Goal: Communication & Community: Answer question/provide support

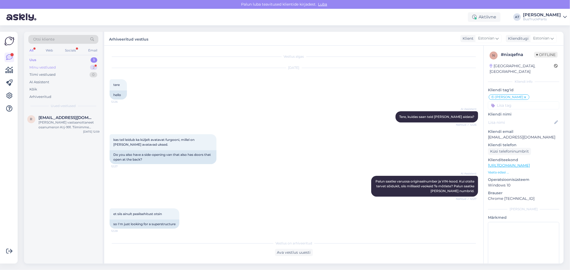
scroll to position [84, 0]
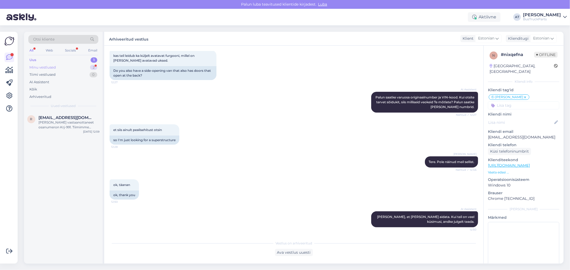
click at [55, 64] on div "Minu vestlused 2" at bounding box center [63, 67] width 70 height 7
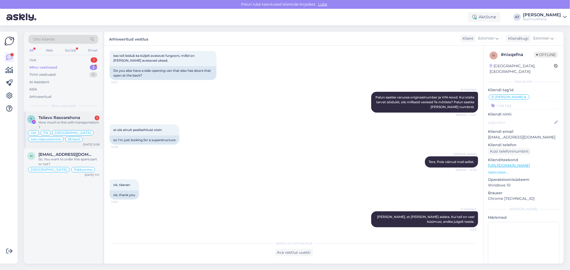
click at [68, 117] on span "Tsilavo Rasoarahona" at bounding box center [59, 117] width 42 height 5
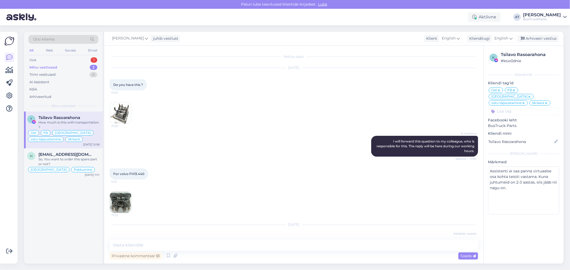
scroll to position [2472, 0]
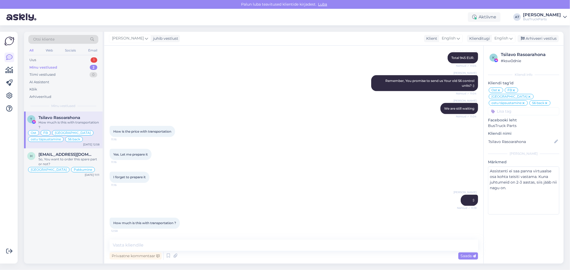
click at [155, 222] on span "How much is this with transportation ?" at bounding box center [144, 224] width 63 height 4
click at [183, 241] on textarea at bounding box center [294, 245] width 368 height 11
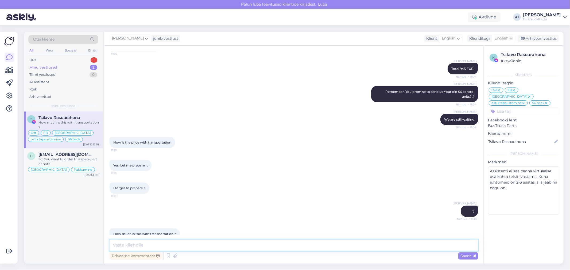
scroll to position [2413, 0]
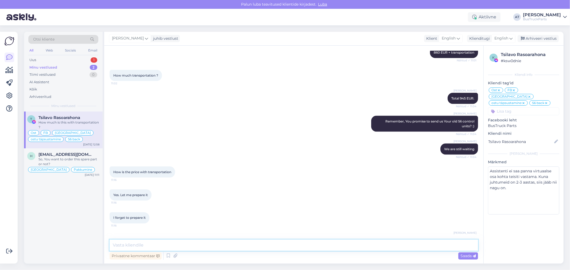
click at [312, 244] on textarea at bounding box center [294, 245] width 368 height 11
paste textarea
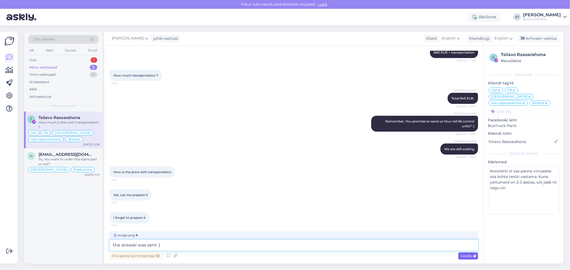
type textarea "the answer was sent :)"
click at [466, 253] on div "Saada" at bounding box center [468, 256] width 20 height 7
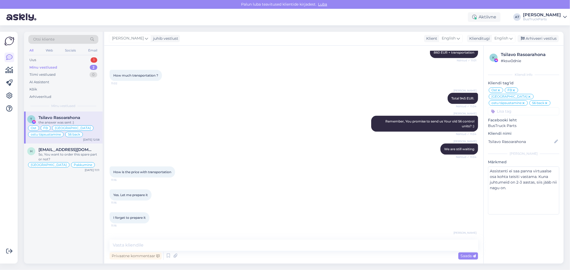
scroll to position [2529, 0]
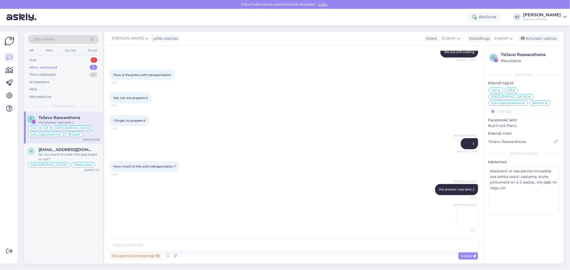
click at [467, 222] on img at bounding box center [466, 218] width 21 height 21
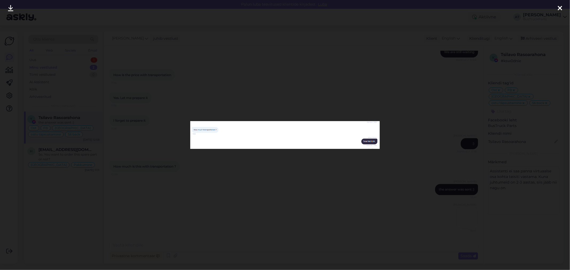
click at [365, 191] on div at bounding box center [285, 135] width 570 height 270
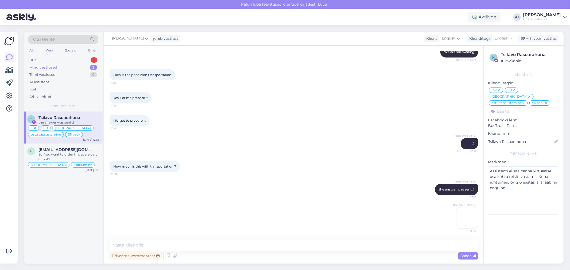
scroll to position [2440, 0]
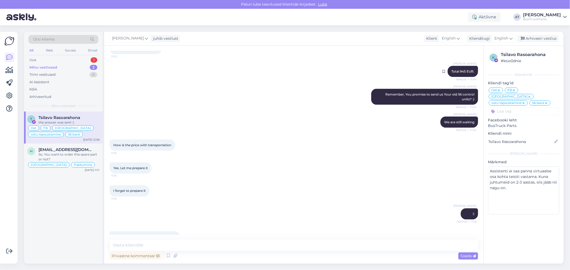
drag, startPoint x: 451, startPoint y: 91, endPoint x: 471, endPoint y: 90, distance: 19.8
click at [471, 77] on div "[PERSON_NAME] Total 945 EUR. Nähtud ✓ 11:04" at bounding box center [463, 71] width 30 height 11
copy span "Total 945 EUR."
click at [383, 247] on textarea at bounding box center [294, 245] width 368 height 11
paste textarea "Total 945 EUR."
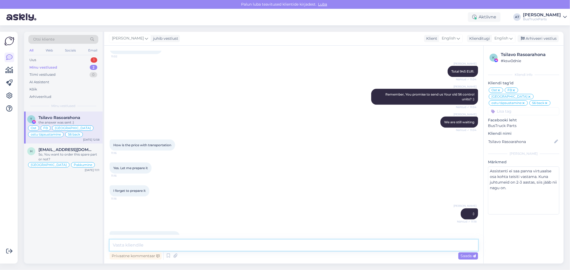
type textarea "Total 945 EUR."
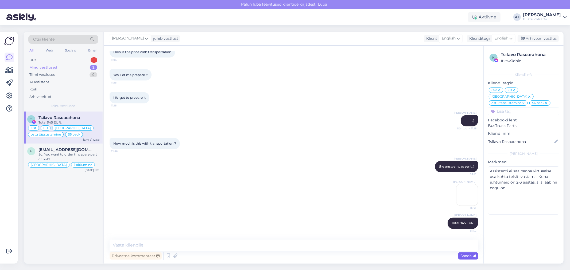
drag, startPoint x: 464, startPoint y: 256, endPoint x: 461, endPoint y: 257, distance: 3.6
click at [464, 256] on span "Saada" at bounding box center [467, 256] width 15 height 5
click at [55, 58] on div "Uus 1" at bounding box center [63, 59] width 70 height 7
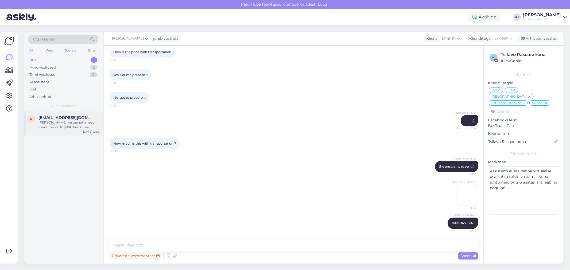
click at [68, 120] on div "[PERSON_NAME] vastaanottaneet osanumeron Krj-991. Tiimimme tarkistaa saatavuude…" at bounding box center [68, 125] width 61 height 10
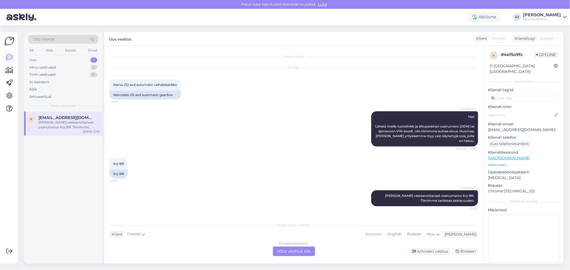
scroll to position [0, 0]
click at [284, 247] on div "Finnish to Estonian Võta vestlus üle" at bounding box center [294, 252] width 42 height 10
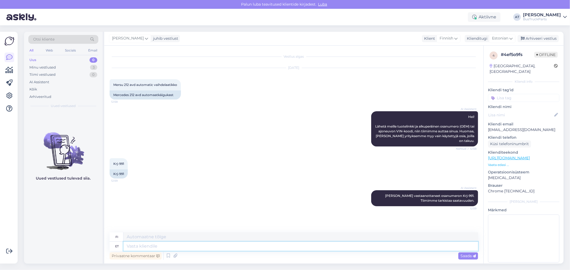
click at [236, 247] on textarea at bounding box center [300, 246] width 355 height 9
type textarea "Tere."
type textarea "Hei."
type textarea "Tere. Teie"
type textarea "Hei. Terveisin"
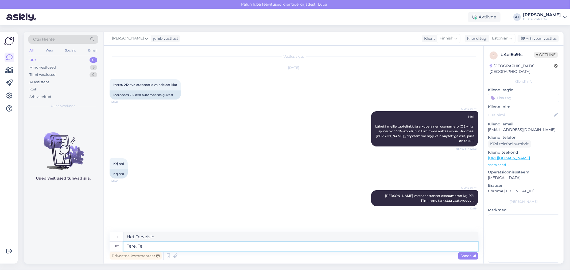
type textarea "Tere. Teil o"
type textarea "Hei sinä"
type textarea "Tere. Teil on"
type textarea "Hei. [GEOGRAPHIC_DATA] on"
type textarea "Tere. Teil on vaja"
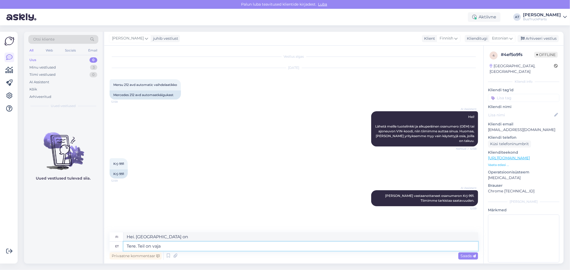
type textarea "Hei. [GEOGRAPHIC_DATA]"
type textarea "Tere. Teil on vaja käigukasti"
type textarea "Hei. Tarvitset vaihdelaatikon."
click at [126, 93] on div "Mercedes 212 avd automaatkäigukast" at bounding box center [145, 95] width 71 height 9
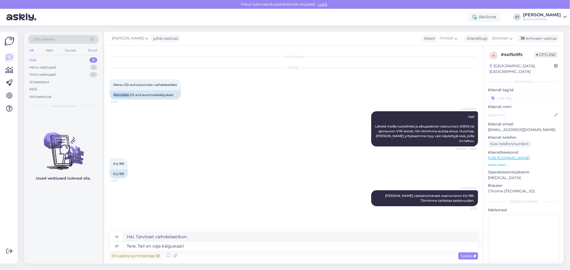
copy div "Mercedes"
click at [262, 251] on div "Privaatne kommentaar Saada" at bounding box center [294, 256] width 368 height 10
click at [258, 247] on textarea "Tere. Teil on vaja käigukasti" at bounding box center [300, 246] width 355 height 9
paste textarea "Mercedes"
type textarea "Tere. Teil on vaja käigukasti Mercedes"
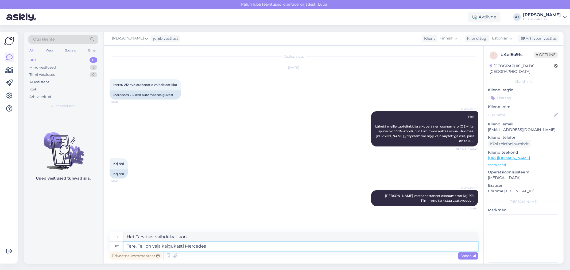
type textarea "Hei. Tarvitset Mercedes-vaihteiston."
drag, startPoint x: 135, startPoint y: 95, endPoint x: 113, endPoint y: 95, distance: 22.2
click at [113, 95] on div "Mercedes 212 avd automaatkäigukast" at bounding box center [145, 95] width 71 height 9
copy div "Mercedes 212"
drag, startPoint x: 138, startPoint y: 246, endPoint x: 212, endPoint y: 246, distance: 73.5
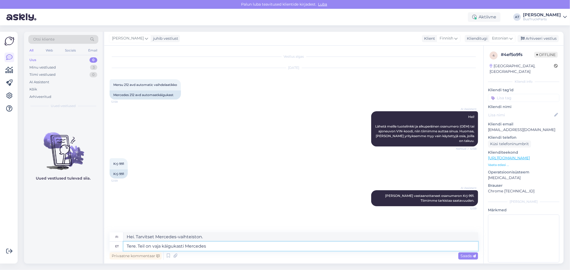
click at [212, 246] on textarea "Tere. Teil on vaja käigukasti Mercedes" at bounding box center [300, 246] width 355 height 9
type textarea "Tere. Kas s"
type textarea "Hei. On"
type textarea "Tere. Kas see on"
type textarea "Hei. Onko tämä"
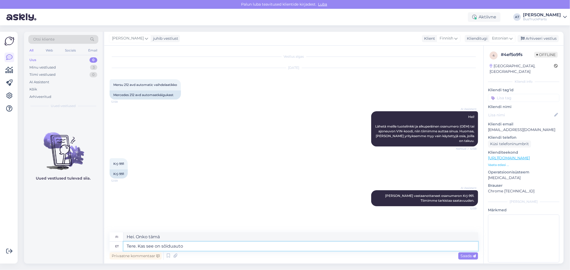
type textarea "Tere. Kas see on sõiduauto?"
type textarea "Hei. Onko tämä henkilöauto?"
type textarea "Tere. Kas see on sõiduauto?"
click at [463, 254] on span "Saada" at bounding box center [467, 256] width 15 height 5
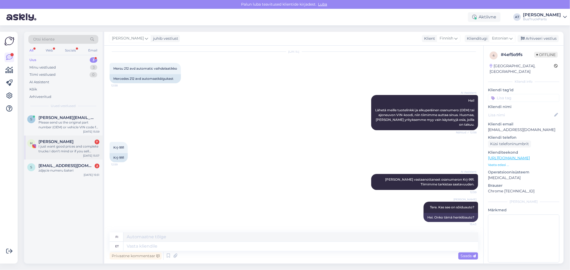
drag, startPoint x: 54, startPoint y: 143, endPoint x: 72, endPoint y: 146, distance: 18.4
click at [54, 143] on span "[PERSON_NAME]" at bounding box center [55, 141] width 35 height 5
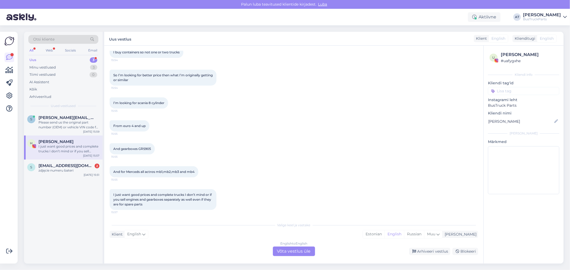
scroll to position [183, 0]
click at [191, 204] on div "I just want good prices and complete trucks I don’t mind or if you sell engines…" at bounding box center [163, 199] width 107 height 21
click at [289, 251] on div "English to English Võta vestlus üle" at bounding box center [294, 252] width 42 height 10
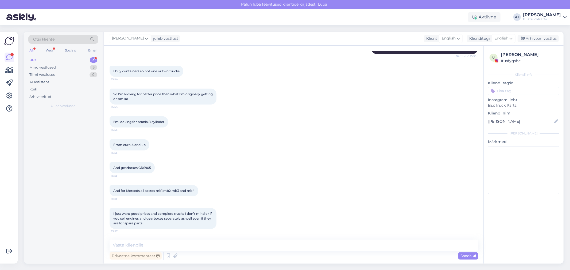
scroll to position [163, 0]
click at [227, 243] on textarea at bounding box center [294, 245] width 368 height 11
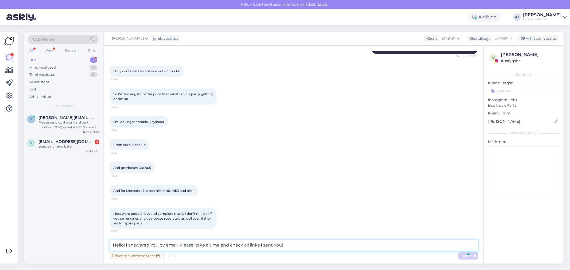
type textarea "Hello! I answered You by email. Please, take a time and check all links I sent …"
click at [509, 90] on input at bounding box center [523, 91] width 71 height 8
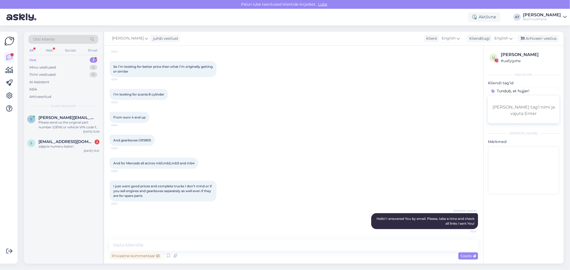
type input "Tundub, et hujjer!"
click at [512, 100] on input at bounding box center [523, 99] width 71 height 8
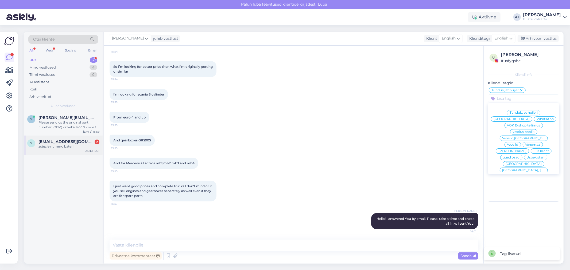
click at [67, 149] on div "zdjęcie numeru bateri" at bounding box center [68, 146] width 61 height 5
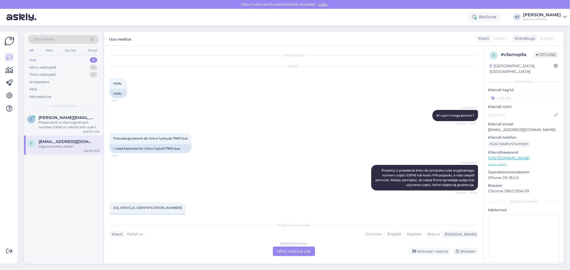
scroll to position [0, 0]
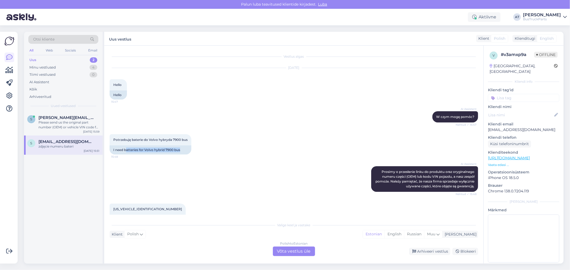
drag, startPoint x: 127, startPoint y: 149, endPoint x: 211, endPoint y: 170, distance: 86.5
click at [191, 150] on div "I need batteries for Volvo hybrid 7900 bus" at bounding box center [151, 150] width 82 height 9
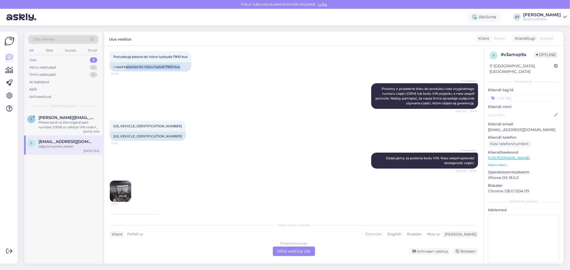
scroll to position [89, 0]
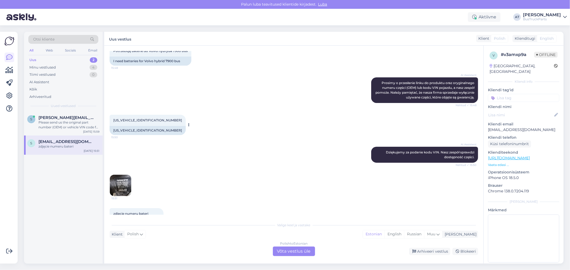
click at [138, 130] on div "[US_VEHICLE_IDENTIFICATION_NUMBER]" at bounding box center [148, 130] width 76 height 9
copy div "[US_VEHICLE_IDENTIFICATION_NUMBER]"
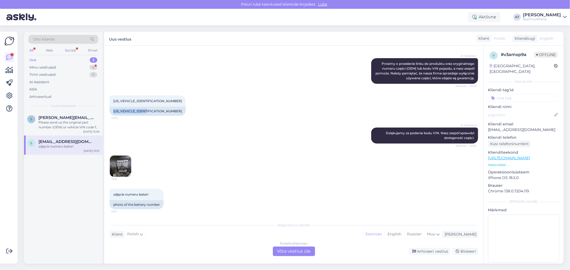
click at [126, 162] on img at bounding box center [120, 166] width 21 height 21
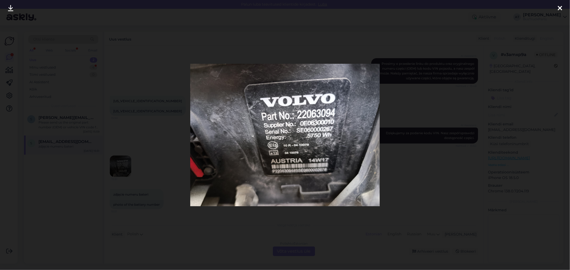
click at [432, 180] on div at bounding box center [285, 135] width 570 height 270
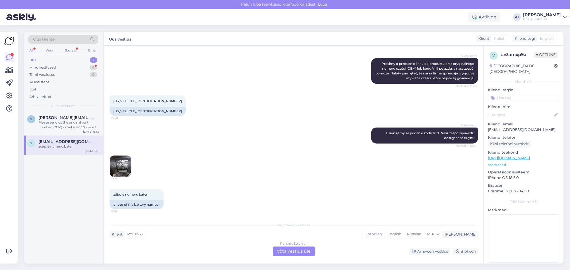
click at [293, 248] on div "Polish to Estonian Võta vestlus üle" at bounding box center [294, 252] width 42 height 10
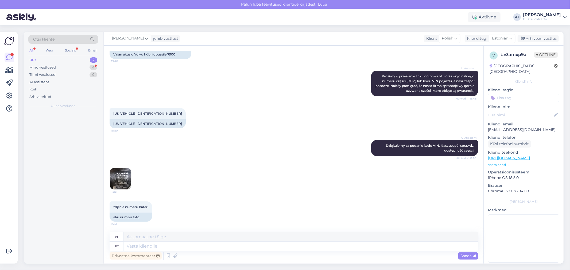
scroll to position [95, 0]
click at [296, 250] on textarea at bounding box center [300, 246] width 355 height 9
type textarea "Yes, we"
type textarea "Tak,"
type textarea "Yes, we h"
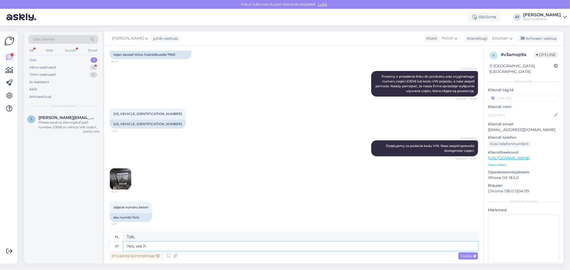
type textarea "Tak, my"
type textarea "Yes, we have"
type textarea "Tak, mamy"
type textarea "Yes, we have such"
type textarea "Tak, mamy takie"
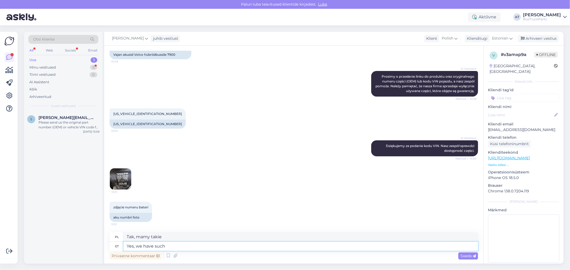
click at [234, 245] on textarea "Yes, we have such" at bounding box center [300, 246] width 355 height 9
type textarea "Yes, we have such bat"
type textarea "Tak, mamy takiego nietoperza."
type textarea "Yes, we have such battery."
type textarea "Tak, mamy taką baterię."
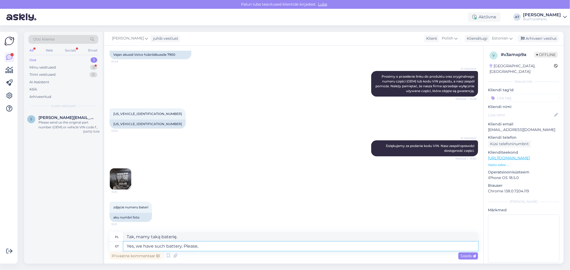
type textarea "Yes, we have such battery. Please, s"
type textarea "Tak, mamy taką baterię. Proszę,"
type textarea "Yes, we have such battery. Please, see i"
type textarea "Tak, mamy taką baterię. Proszę, to"
type textarea "Yes, we have such battery. Please, see it by"
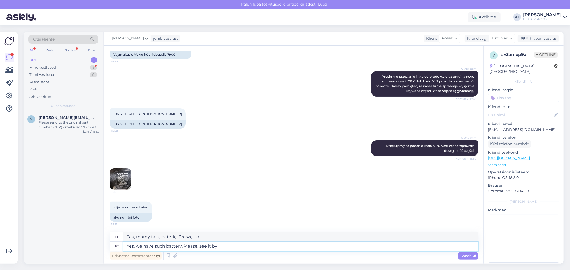
type textarea "Tak, mamy taką baterię. Proszę [PERSON_NAME] zobaczyć."
type textarea "Yes, we have such battery. Please, see it by th"
type textarea "Tak, mamy taką baterię. Proszę [PERSON_NAME] obejrzeć."
type textarea "Yes, we have such battery. Please, see it by the picture"
type textarea "Tak, mamy taką baterię. Proszę zobaczyć [PERSON_NAME] na zdjęciu."
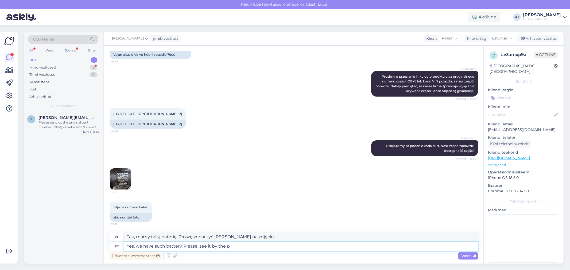
type textarea "Yes, we have such battery. Please, see it by the"
type textarea "Tak, mamy taką baterię. Proszę [PERSON_NAME] obejrzeć."
type textarea "Yes, we have such battery. Please, see it by the link_"
type textarea "Tak, mamy taką baterię. Proszę zobaczyć link_"
type textarea "Yes, we have such battery. Please, see it by the link:"
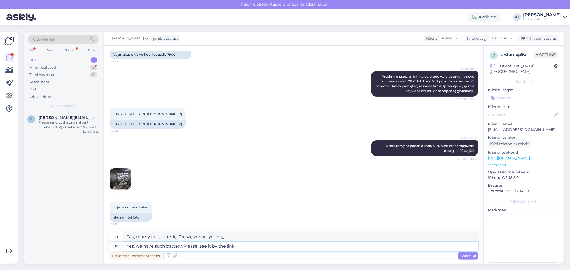
type textarea "Tak, mamy taką baterię. Proszę zobaczyć link:"
click at [246, 247] on textarea "Yes, we have such battery. Please, see it by the link:" at bounding box center [300, 246] width 355 height 9
paste textarea "[URL][DOMAIN_NAME]"
type textarea "Yes, we have such battery. Please, see it by the link:[URL][DOMAIN_NAME]"
type textarea "Tak, mamy taki akumulator. Proszę go zobaczyć pod link:[URL][DOMAIN_NAME]"
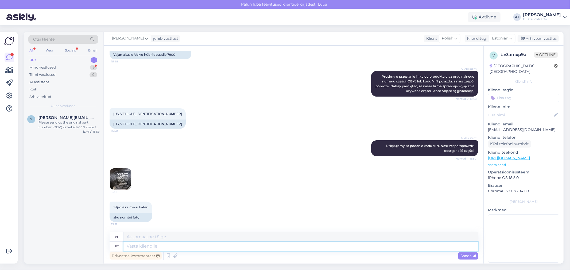
scroll to position [146, 0]
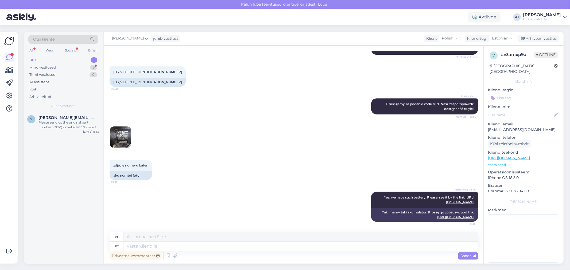
click at [514, 127] on p "[EMAIL_ADDRESS][DOMAIN_NAME]" at bounding box center [523, 130] width 71 height 6
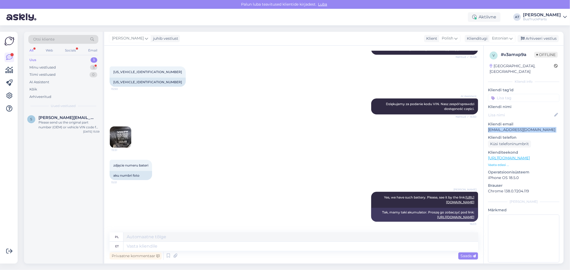
click at [514, 127] on p "[EMAIL_ADDRESS][DOMAIN_NAME]" at bounding box center [523, 130] width 71 height 6
drag, startPoint x: 505, startPoint y: 139, endPoint x: 522, endPoint y: 141, distance: 17.2
click at [505, 141] on div "Küsi telefoninumbrit" at bounding box center [509, 144] width 43 height 7
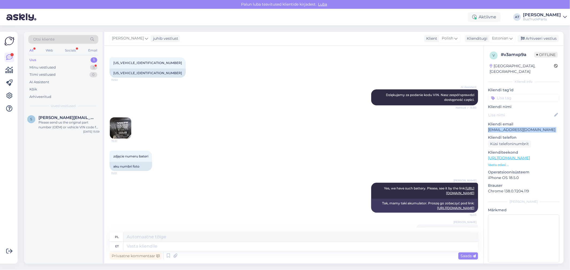
scroll to position [174, 0]
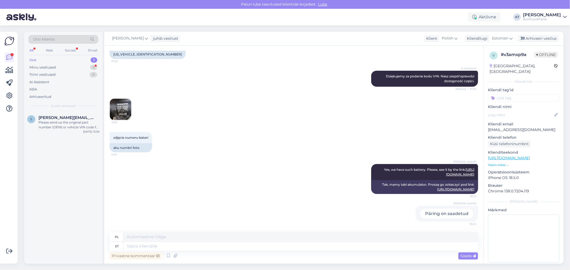
click at [518, 66] on div "[GEOGRAPHIC_DATA], [GEOGRAPHIC_DATA]" at bounding box center [521, 68] width 64 height 11
copy div "[GEOGRAPHIC_DATA]"
click at [528, 127] on p "[EMAIL_ADDRESS][DOMAIN_NAME]" at bounding box center [523, 130] width 71 height 6
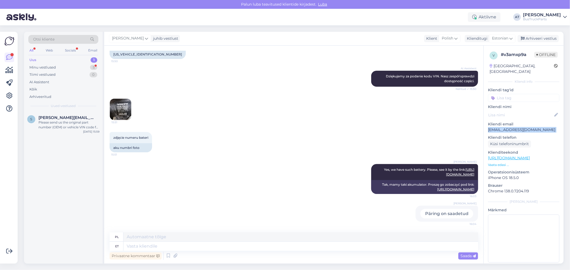
click at [528, 127] on p "[EMAIL_ADDRESS][DOMAIN_NAME]" at bounding box center [523, 130] width 71 height 6
copy p "[EMAIL_ADDRESS][DOMAIN_NAME]"
click at [64, 64] on div "Minu vestlused 5" at bounding box center [63, 67] width 70 height 7
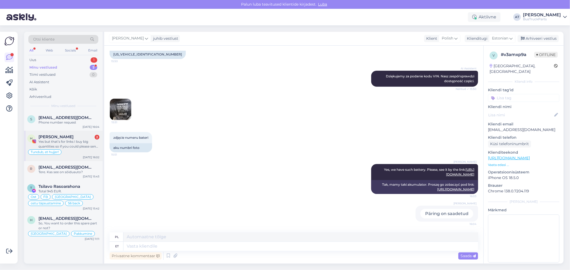
drag, startPoint x: 76, startPoint y: 143, endPoint x: 87, endPoint y: 143, distance: 10.2
click at [76, 144] on div "Yes but that’s for links I buy big quantities so if you could please send me he…" at bounding box center [68, 144] width 61 height 10
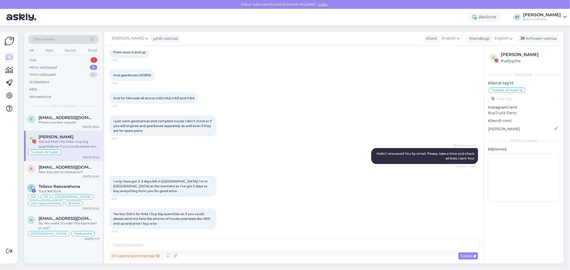
scroll to position [256, 0]
click at [138, 193] on div "I only have got 2-3 days left in [GEOGRAPHIC_DATA] I’m in [GEOGRAPHIC_DATA] at …" at bounding box center [163, 186] width 107 height 21
click at [139, 191] on div "I only have got 2-3 days left in [GEOGRAPHIC_DATA] I’m in [GEOGRAPHIC_DATA] at …" at bounding box center [163, 186] width 107 height 21
drag, startPoint x: 143, startPoint y: 225, endPoint x: 110, endPoint y: 213, distance: 34.8
click at [110, 213] on div "Yes but that’s for links I buy big quantities so if you could please send me he…" at bounding box center [163, 219] width 107 height 21
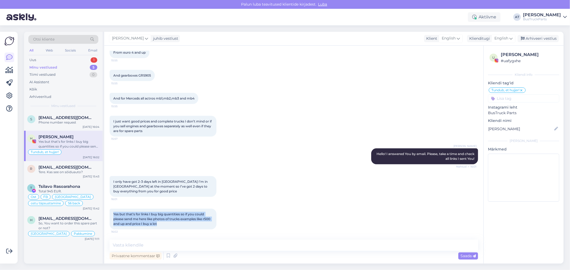
copy span "Yes but that’s for links I buy big quantities so if you could please send me he…"
click at [173, 246] on textarea at bounding box center [294, 245] width 368 height 11
click at [221, 241] on textarea at bounding box center [294, 245] width 368 height 11
click at [251, 240] on textarea at bounding box center [294, 245] width 368 height 11
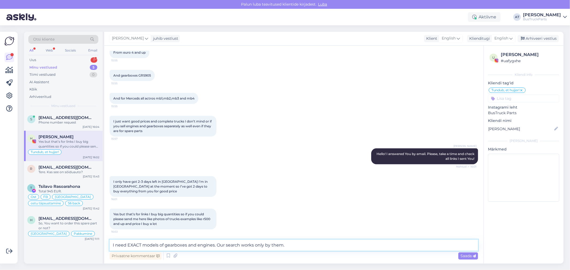
click at [133, 245] on textarea "I need EXACT models of gearboxes and engines. Our search works only by them." at bounding box center [294, 245] width 368 height 11
paste textarea "specific"
click at [176, 248] on textarea "I need specific models of gearboxes and engines. Our search works only by them." at bounding box center [294, 245] width 368 height 11
click at [215, 241] on textarea "I need specific models of gearboxes and engines. Our search works only by them." at bounding box center [294, 245] width 368 height 11
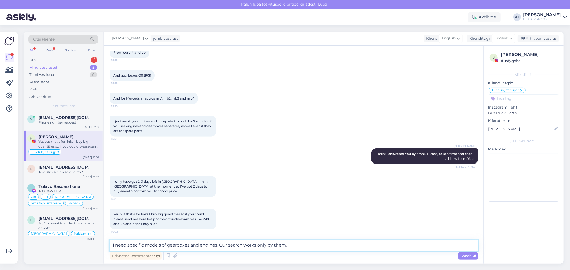
drag, startPoint x: 222, startPoint y: 246, endPoint x: 285, endPoint y: 244, distance: 62.6
click at [223, 246] on textarea "I need specific models of gearboxes and engines. Our search works only by them." at bounding box center [294, 245] width 368 height 11
click at [285, 244] on textarea "I need specific models of gearboxes and engines. Our search works only by them." at bounding box center [294, 245] width 368 height 11
click at [308, 244] on textarea "I need specific models of gearboxes and engines. Our search works only by them." at bounding box center [294, 245] width 368 height 11
click at [143, 76] on span "And gearboxes GRS905" at bounding box center [132, 75] width 38 height 4
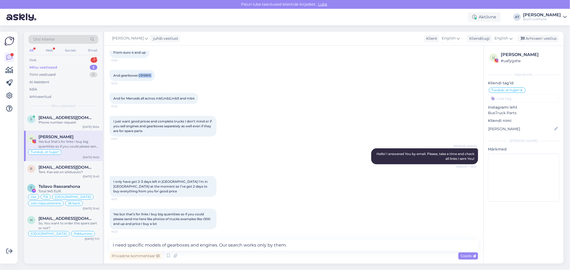
click at [143, 76] on span "And gearboxes GRS905" at bounding box center [132, 75] width 38 height 4
copy div "GRS905 15:55"
click at [192, 246] on textarea "I need specific models of gearboxes and engines. Our search works only by them." at bounding box center [294, 245] width 368 height 11
click at [215, 245] on textarea "I need specific models of gearboxes and engines. Our search works only by them." at bounding box center [294, 245] width 368 height 11
click at [160, 245] on textarea "I need specific models of gearboxes and engines. Our search works only by them." at bounding box center [294, 245] width 368 height 11
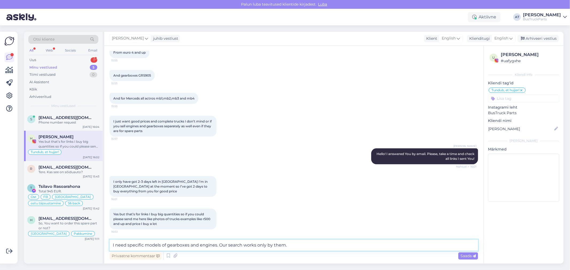
click at [181, 245] on textarea "I need specific models of gearboxes and engines. Our search works only by them." at bounding box center [294, 245] width 368 height 11
click at [200, 246] on textarea "I need specific models of gearboxes and engines. Our search works only by them." at bounding box center [294, 245] width 368 height 11
click at [216, 245] on textarea "I need specific models of gearboxes and engines. Our search works only by them." at bounding box center [294, 245] width 368 height 11
click at [373, 243] on textarea "I need specific models of gearboxes and engines if You don´t have original numb…" at bounding box center [294, 245] width 368 height 11
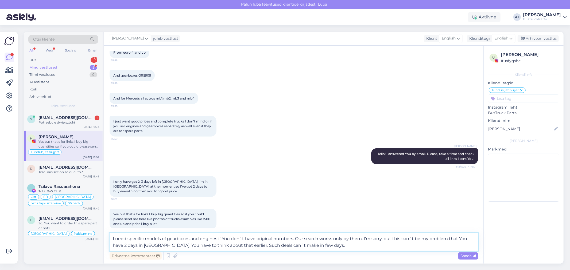
type textarea "I need specific models of gearboxes and engines if You don´t have original numb…"
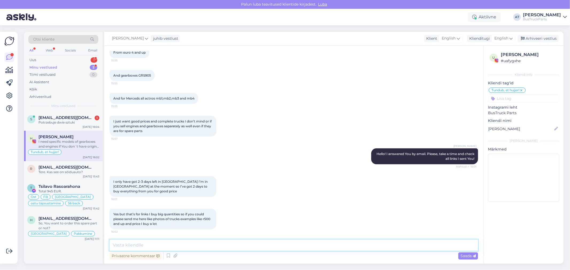
scroll to position [298, 0]
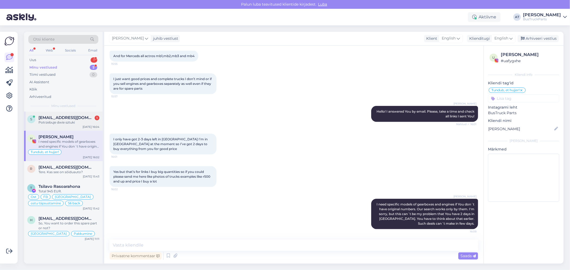
click at [68, 122] on div "Potrzebuje dwie sztuki" at bounding box center [68, 122] width 61 height 5
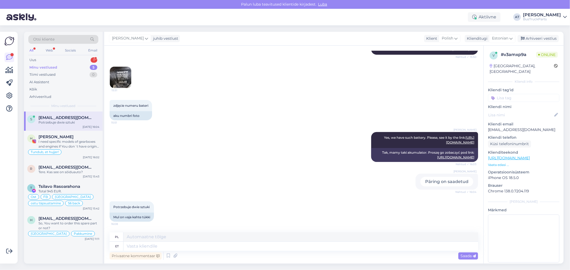
scroll to position [207, 0]
click at [143, 218] on div "Mul on vaja kahte tükki" at bounding box center [132, 217] width 44 height 9
click at [308, 245] on textarea at bounding box center [300, 246] width 355 height 9
type textarea "Kaks"
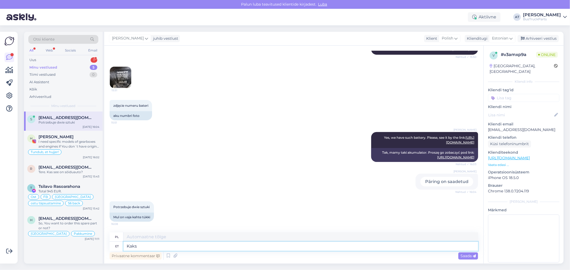
type textarea "Dwa"
type textarea "Kaks ka"
type textarea "Dwa też"
type textarea "Kaks ka olemas"
type textarea "Też są dwa."
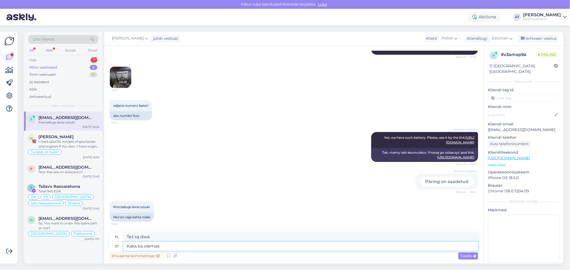
click at [309, 245] on textarea "Kaks ka olemas" at bounding box center [300, 246] width 355 height 9
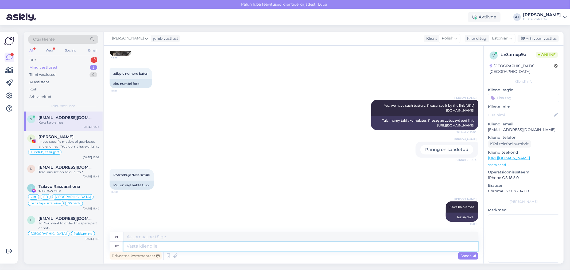
click at [310, 243] on textarea at bounding box center [300, 246] width 355 height 9
type textarea "Saatke"
type textarea "Wysłać"
type textarea "Saatke teie"
type textarea "Wyślij swoje"
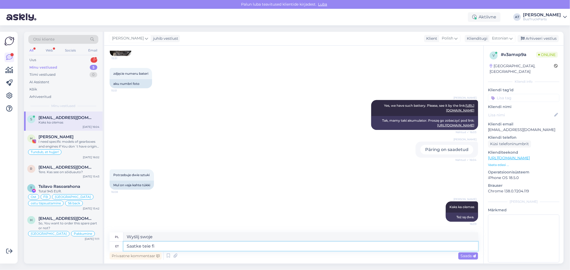
type textarea "Saatke teie fir"
type textarea "Wyślij swoje fi"
type textarea "Saatke teie firma an"
type textarea "Wyślij swoją firmę"
type textarea "Saatke teie firma andmed"
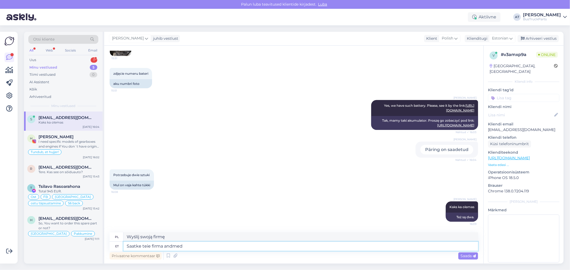
type textarea "Wyślij dane swojej firmy"
type textarea "Saatke teie firma andmed ja m"
type textarea "Wyślij dane swojej firmy i"
type textarea "Saatke teie firma andmed ja mine"
type textarea "Wyślij dane swojej firmy i przejdź"
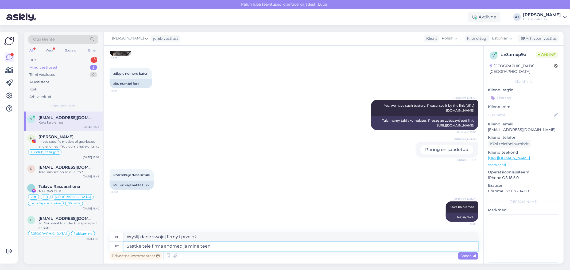
type textarea "Saatke teie firma andmed ja mine teen"
type textarea "Wyślij nam dane swojej firmy i zacznijmy."
type textarea "Saatke teie firma andmed ja mine teen pakkumise"
type textarea "Wyślij dane swojej firmy, a ja złożę Ci ofertę."
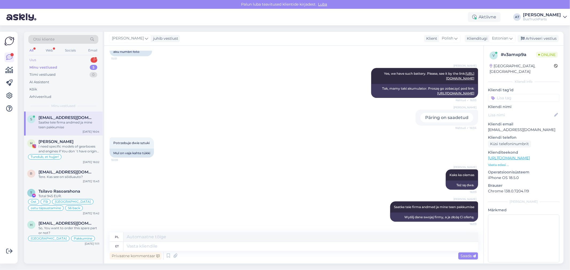
drag, startPoint x: 42, startPoint y: 58, endPoint x: 59, endPoint y: 60, distance: 17.7
click at [42, 58] on div "Uus 1" at bounding box center [63, 59] width 70 height 7
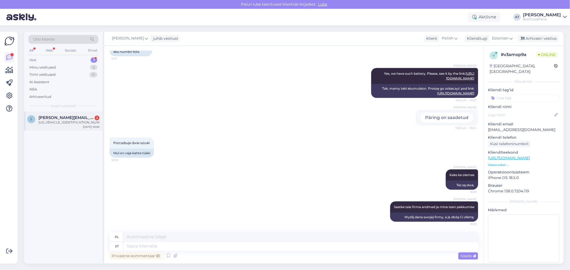
click at [69, 123] on div "[US_VEHICLE_IDENTIFICATION_NUMBER]" at bounding box center [68, 122] width 61 height 5
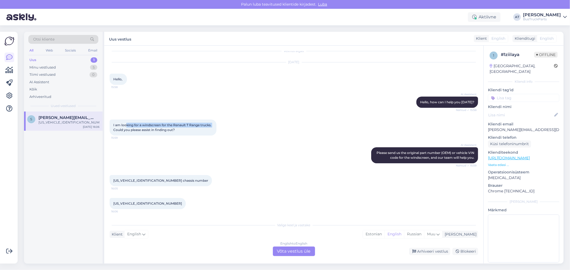
drag, startPoint x: 126, startPoint y: 125, endPoint x: 223, endPoint y: 125, distance: 97.0
click at [223, 125] on div "I am looking for a windscreen for the Renault T Range trucks. Could you please …" at bounding box center [294, 128] width 368 height 28
click at [220, 154] on div "AI Assistent Please send us the original part number (OEM) or vehicle VIN code …" at bounding box center [294, 156] width 368 height 28
click at [153, 124] on span "I am looking for a windscreen for the Renault T Range trucks. Could you please …" at bounding box center [162, 127] width 99 height 9
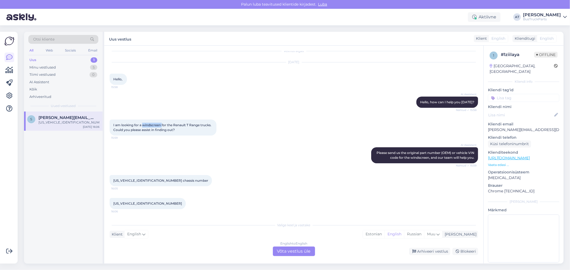
copy span "windscreen"
click at [298, 252] on div "English to English Võta vestlus üle" at bounding box center [294, 252] width 42 height 10
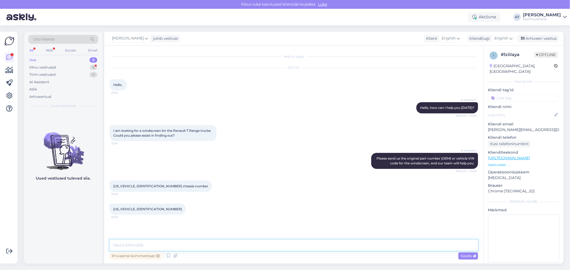
click at [290, 246] on textarea at bounding box center [294, 245] width 368 height 11
paste textarea "windscreen"
type textarea "We don´t sell windscreens, sorry!"
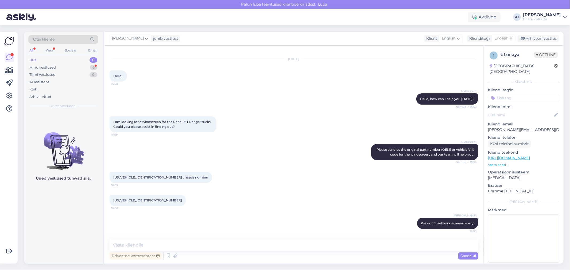
click at [510, 94] on input at bounding box center [523, 98] width 71 height 8
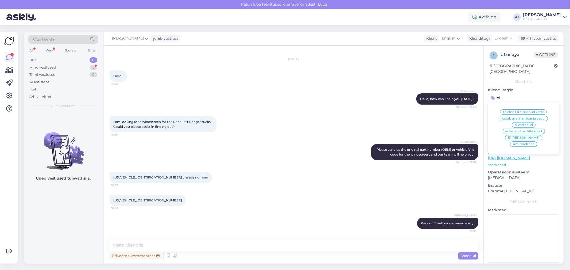
type input "ei"
click at [508, 136] on span "Ei [PERSON_NAME]" at bounding box center [524, 137] width 32 height 3
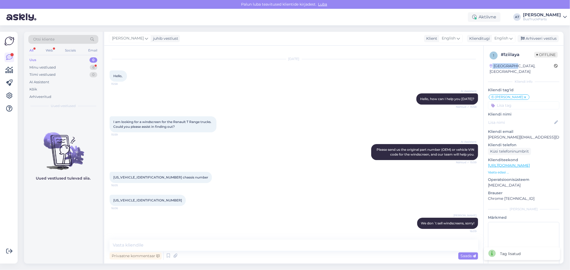
drag, startPoint x: 511, startPoint y: 66, endPoint x: 493, endPoint y: 67, distance: 18.5
click at [493, 67] on div "[GEOGRAPHIC_DATA], [GEOGRAPHIC_DATA]" at bounding box center [521, 68] width 64 height 11
copy div "[GEOGRAPHIC_DATA],"
click at [526, 102] on input at bounding box center [523, 106] width 71 height 8
type input "Lapu"
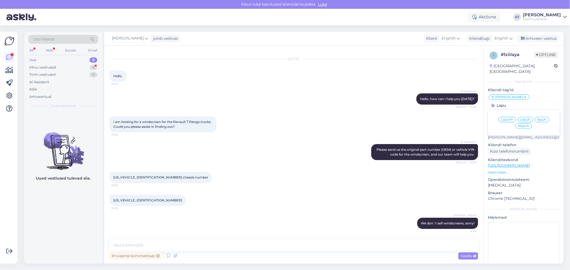
click at [508, 117] on div "Lapuhh" at bounding box center [507, 119] width 18 height 5
click at [521, 224] on textarea at bounding box center [523, 246] width 71 height 48
paste textarea "[GEOGRAPHIC_DATA],"
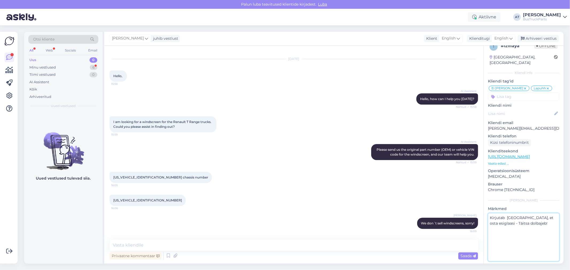
type textarea "Kirjutab [GEOGRAPHIC_DATA], et osta esiglaasi - Täitsa dolbajeb!"
click at [541, 182] on p "Brauser" at bounding box center [523, 185] width 71 height 6
click at [30, 66] on div "Minu vestlused" at bounding box center [42, 67] width 26 height 5
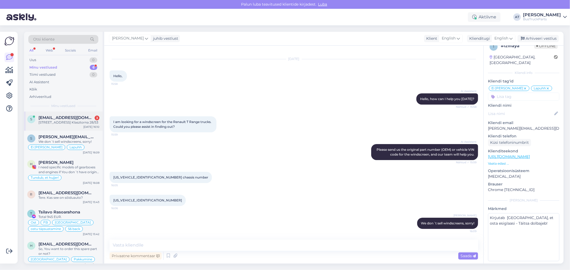
drag, startPoint x: 62, startPoint y: 121, endPoint x: 66, endPoint y: 121, distance: 4.3
click at [62, 121] on div "[STREET_ADDRESS] Klasztorna 28/53" at bounding box center [68, 122] width 61 height 5
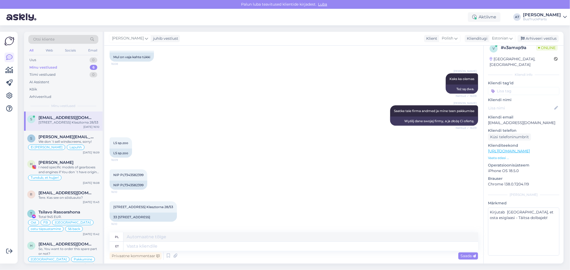
scroll to position [1, 0]
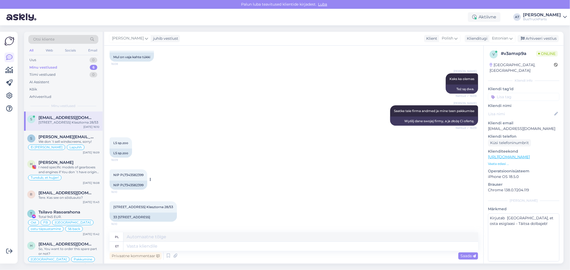
click at [137, 185] on div "NIP PL7343582399" at bounding box center [129, 185] width 38 height 9
click at [136, 185] on div "NIP PL7343582399" at bounding box center [129, 185] width 38 height 9
click at [520, 139] on div "Küsi telefoninumbrit" at bounding box center [509, 142] width 43 height 7
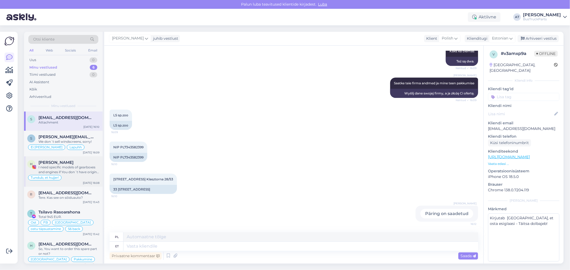
click at [76, 166] on div "I need specific models of gearboxes and engines if You don´t have original numb…" at bounding box center [68, 170] width 61 height 10
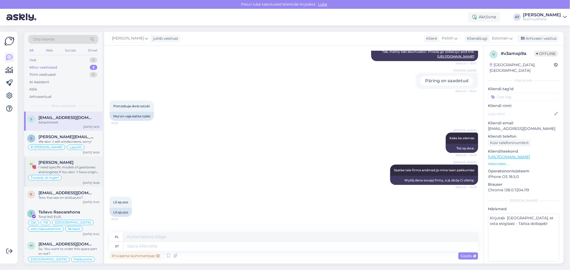
scroll to position [0, 0]
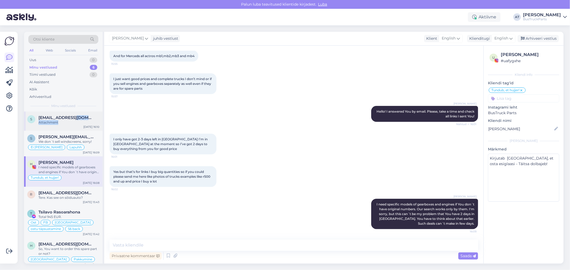
click at [76, 121] on div "[EMAIL_ADDRESS][DOMAIN_NAME] Attachment" at bounding box center [68, 120] width 61 height 10
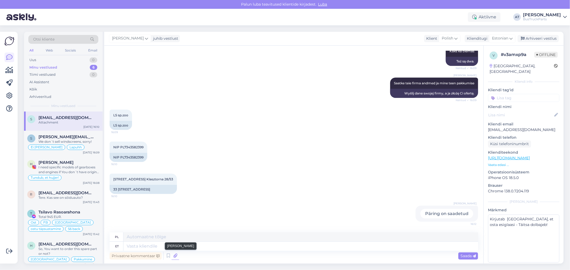
click at [173, 258] on icon at bounding box center [175, 256] width 7 height 8
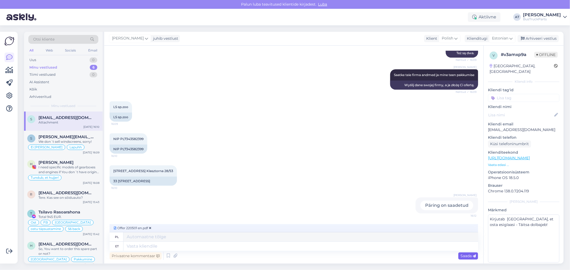
click at [464, 255] on span "Saada" at bounding box center [467, 256] width 15 height 5
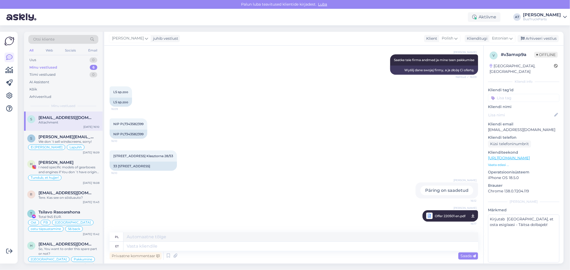
scroll to position [418, 0]
drag, startPoint x: 334, startPoint y: 245, endPoint x: 340, endPoint y: 244, distance: 5.7
click at [334, 245] on textarea at bounding box center [300, 246] width 355 height 9
type textarea "Please, se"
type textarea "Proszę,"
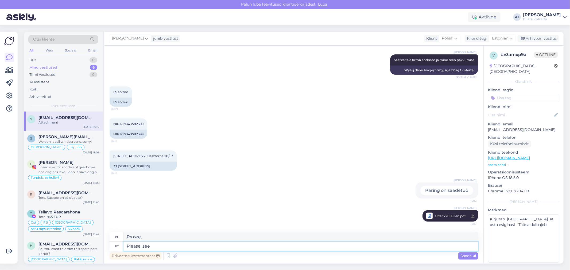
type textarea "Please, see o"
type textarea "Proszę, to"
type textarea "Please, see our o"
type textarea "Proszę zobaczyć nasze"
type textarea "Please, see our offer a"
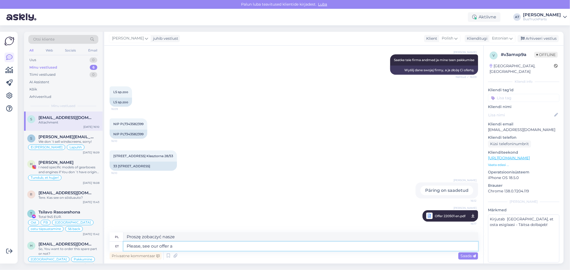
type textarea "Proszę zapoznać się z naszą ofertą"
type textarea "Please, see our offer above"
type textarea "Proszę zapoznać się z naszą ofertą powyżej"
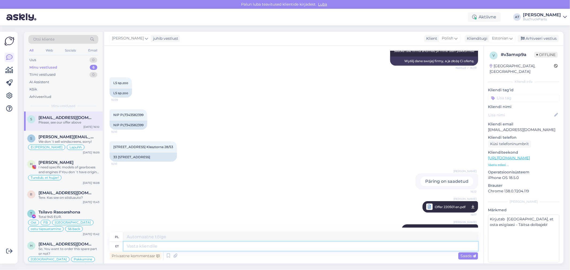
scroll to position [450, 0]
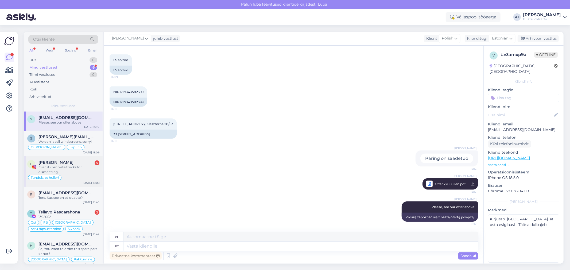
click at [78, 173] on div "Even if complete trucks for dismantling" at bounding box center [68, 170] width 61 height 10
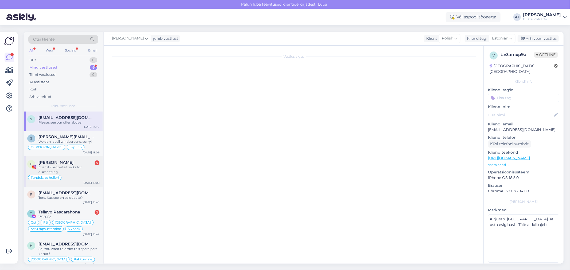
scroll to position [390, 0]
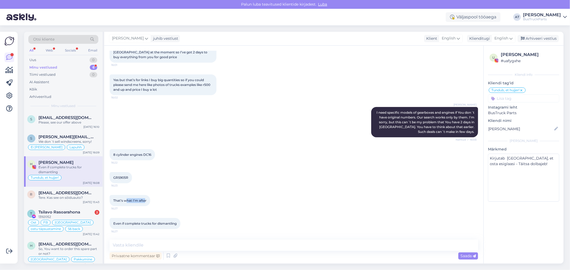
drag, startPoint x: 127, startPoint y: 201, endPoint x: 225, endPoint y: 210, distance: 98.5
click at [145, 203] on div "That’s what I’m after 16:27" at bounding box center [130, 200] width 41 height 11
click at [247, 211] on div "That’s what I’m after 16:27" at bounding box center [294, 200] width 368 height 23
click at [126, 176] on span "GRS905R" at bounding box center [120, 178] width 15 height 4
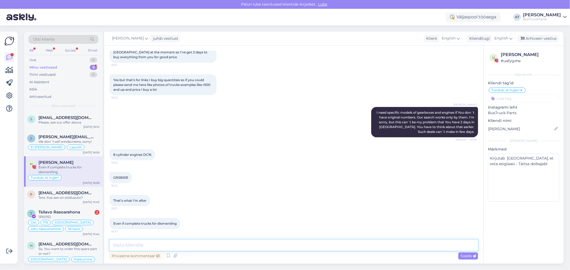
click at [166, 242] on textarea at bounding box center [294, 245] width 368 height 11
paste textarea "DC16101"
click at [122, 247] on textarea "Engine DC16101" at bounding box center [294, 243] width 368 height 18
paste textarea "DC1606"
click at [137, 247] on textarea "Engine DC16101 Engine DC1606 Engine" at bounding box center [294, 239] width 368 height 24
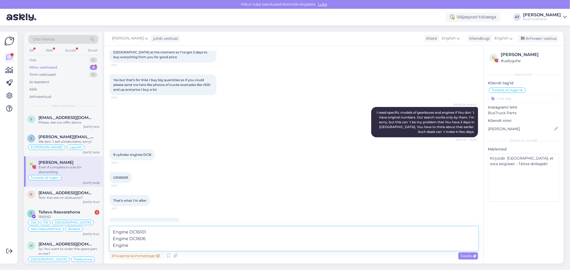
paste textarea "DC1619"
click at [153, 234] on textarea "Engine DC16101 Engine DC1606 Engine DC1619" at bounding box center [294, 239] width 368 height 24
paste textarea "[URL][DOMAIN_NAME]"
click at [164, 242] on textarea "Engine DC16101 - [URL][DOMAIN_NAME] Engine DC1606 Engine DC1619" at bounding box center [294, 239] width 368 height 24
paste textarea "[URL][DOMAIN_NAME]"
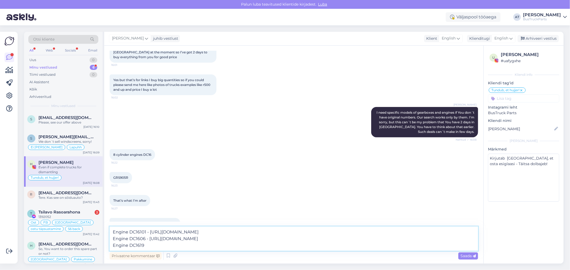
click at [236, 239] on textarea "Engine DC16101 - [URL][DOMAIN_NAME] Engine DC1606 - [URL][DOMAIN_NAME] Engine D…" at bounding box center [294, 239] width 368 height 24
drag, startPoint x: 164, startPoint y: 247, endPoint x: 157, endPoint y: 257, distance: 12.2
click at [164, 248] on textarea "Engine DC16101 - [URL][DOMAIN_NAME] Engine DC1606 - [URL][DOMAIN_NAME] Engine D…" at bounding box center [294, 239] width 368 height 24
paste textarea "[URL][DOMAIN_NAME]"
click at [237, 246] on textarea "Engine DC16101 - [URL][DOMAIN_NAME] Engine DC1606 - [URL][DOMAIN_NAME] Engine D…" at bounding box center [294, 239] width 368 height 24
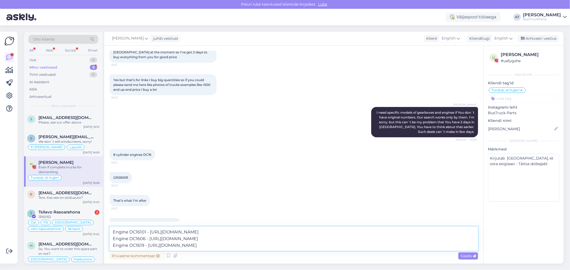
click at [235, 246] on textarea "Engine DC16101 - [URL][DOMAIN_NAME] Engine DC1606 - [URL][DOMAIN_NAME] Engine D…" at bounding box center [294, 239] width 368 height 24
click at [375, 247] on textarea "Engine DC16101 - [URL][DOMAIN_NAME] Engine DC1606 - [URL][DOMAIN_NAME] Engine D…" at bounding box center [294, 239] width 368 height 24
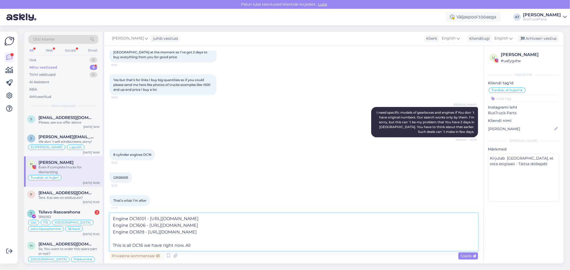
click at [212, 247] on textarea "Engine DC16101 - [URL][DOMAIN_NAME] Engine DC1606 - [URL][DOMAIN_NAME] Engine D…" at bounding box center [294, 232] width 368 height 38
type textarea "Engine DC16101 - [URL][DOMAIN_NAME] Engine DC1606 - [URL][DOMAIN_NAME] Engine D…"
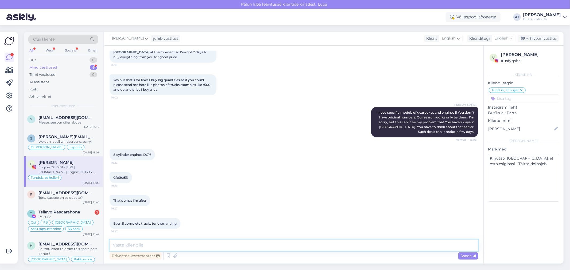
scroll to position [447, 0]
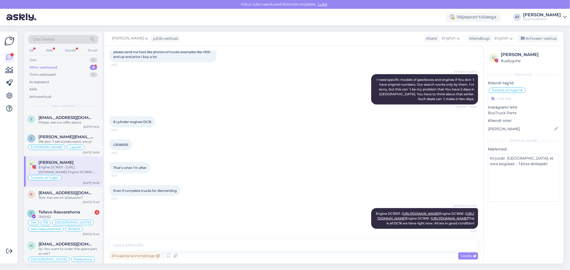
click at [121, 143] on span "GRS905R" at bounding box center [120, 145] width 15 height 4
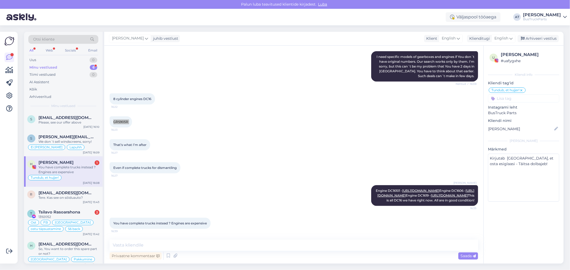
scroll to position [469, 0]
click at [222, 242] on textarea at bounding box center [294, 245] width 368 height 11
paste textarea "[URL][DOMAIN_NAME]"
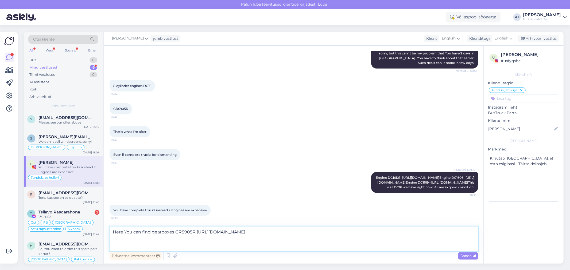
scroll to position [473, 0]
click at [195, 232] on textarea "Here You can find gearboxes GRS905R [URL][DOMAIN_NAME]" at bounding box center [294, 239] width 368 height 24
type textarea "Here You can find gearboxes GRS905R - [URL][DOMAIN_NAME]"
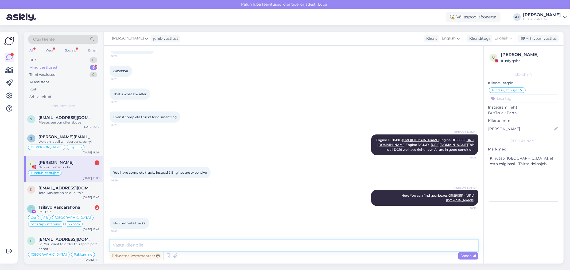
scroll to position [549, 0]
click at [156, 248] on textarea at bounding box center [294, 245] width 368 height 11
paste textarea "SCANIA R-Series"
click at [164, 247] on textarea "SCANIA R-Series" at bounding box center [294, 245] width 368 height 11
paste textarea "2013 Diisel,"
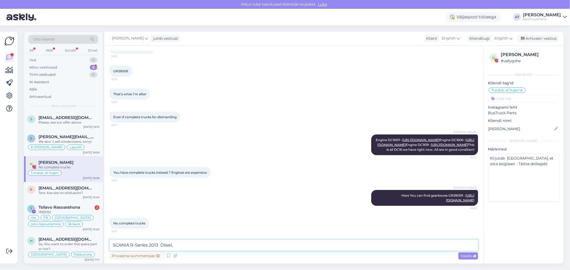
click at [214, 245] on textarea "SCANIA R-Series 2013 Diisel," at bounding box center [294, 245] width 368 height 11
paste textarea "GRS895R"
click at [248, 245] on textarea "SCANIA R-Series 2013 Diisel, Gearbox GRS895R, Engine" at bounding box center [294, 245] width 368 height 11
paste textarea "DC13.112"
click at [266, 241] on textarea "SCANIA R-Series 2013 Diisel, Gearbox GRS895R, Engine DC13.112." at bounding box center [294, 245] width 368 height 11
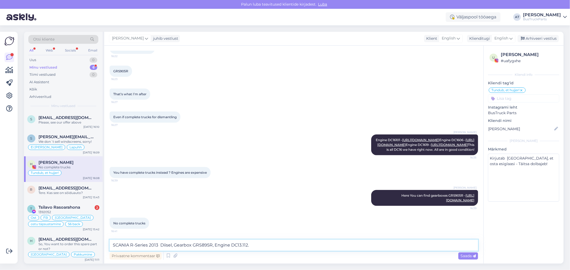
click at [282, 246] on textarea "SCANIA R-Series 2013 Diisel, Gearbox GRS895R, Engine DC13.112." at bounding box center [294, 245] width 368 height 11
type textarea "SCANIA R-Series 2013 Diisel, Gearbox GRS895R, Engine DC13.112. Has problems wit…"
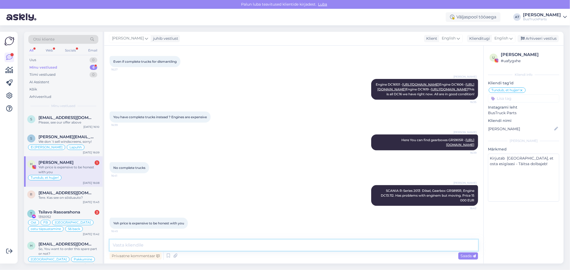
scroll to position [605, 0]
click at [155, 242] on textarea at bounding box center [294, 245] width 368 height 11
click at [211, 215] on div "Yeh price is expensive to be honest with you 16:45" at bounding box center [294, 223] width 368 height 23
click at [220, 182] on div "[PERSON_NAME] SCANIA R-Series 2013 Diisel, Gearbox GRS895R, Engine DC13.112. Ha…" at bounding box center [294, 196] width 368 height 33
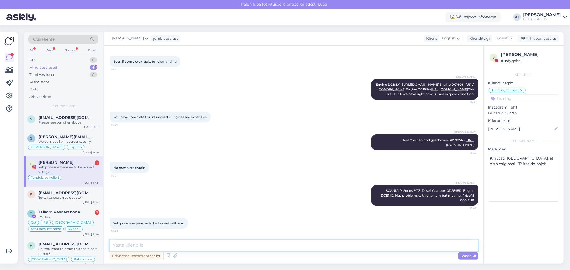
click at [200, 246] on textarea at bounding box center [294, 245] width 368 height 11
click at [220, 248] on textarea at bounding box center [294, 245] width 368 height 11
click at [88, 214] on div "Tsilavo Rasoarahona 2" at bounding box center [68, 212] width 61 height 5
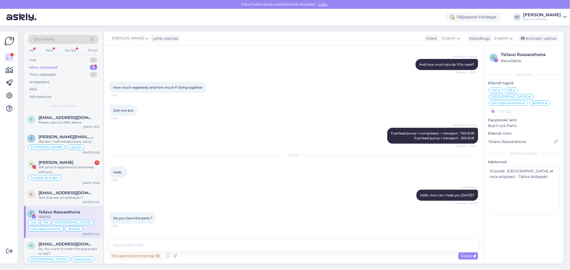
scroll to position [2485, 0]
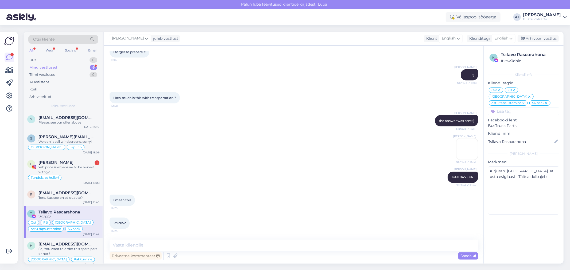
click at [122, 223] on span "1392052" at bounding box center [119, 224] width 13 height 4
click at [213, 247] on textarea at bounding box center [294, 245] width 368 height 11
paste textarea "245.00"
type textarea "245.00 EUR with transport"
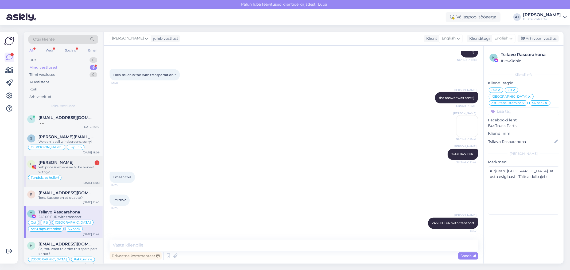
click at [83, 171] on div "Yeh price is expensive to be honest with you" at bounding box center [68, 170] width 61 height 10
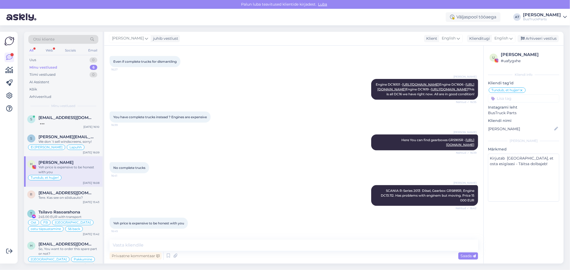
scroll to position [440, 0]
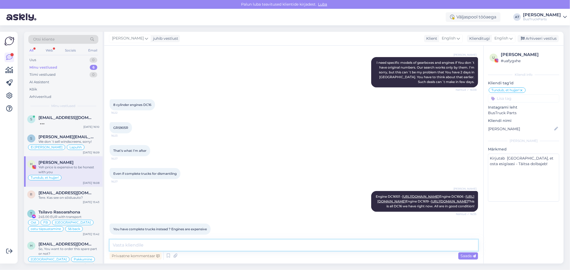
click at [169, 248] on textarea at bounding box center [294, 245] width 368 height 11
type textarea "And which price You wanted?"
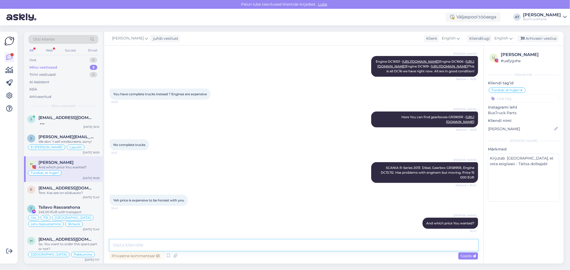
click at [222, 243] on textarea at bounding box center [294, 245] width 368 height 11
click at [70, 120] on div at bounding box center [68, 122] width 61 height 5
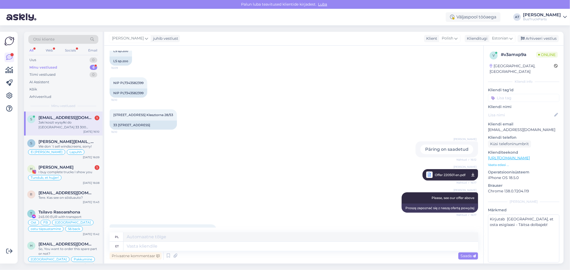
scroll to position [496, 0]
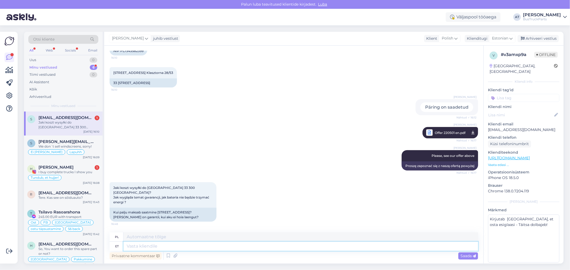
click at [194, 245] on textarea at bounding box center [300, 246] width 355 height 9
type textarea "All p"
type textarea "Poniżej"
type textarea "All prices"
type textarea "Wszystkie ceny"
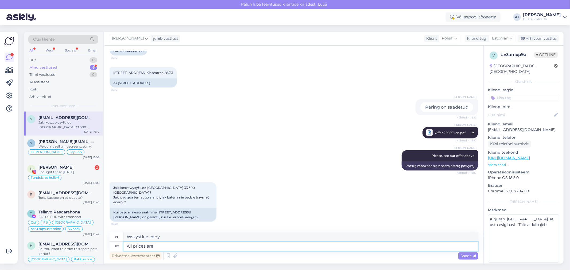
type textarea "All prices are in"
type textarea "Wszystkie ceny są"
type textarea "All prices are in"
type textarea "Wszystkie ceny są w"
type textarea "All prices are in offer!"
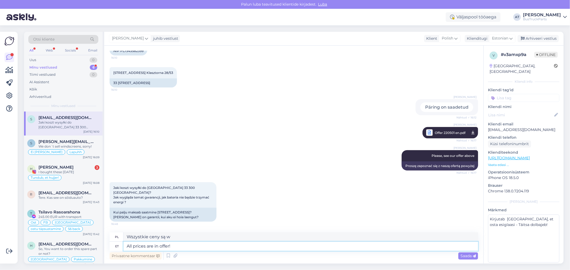
type textarea "Wszystkie ceny są w ofercie!"
type textarea "In"
type textarea "W"
type textarea "In offe"
type textarea "W biurze"
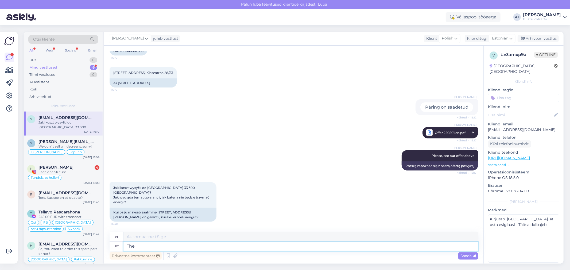
type textarea "The o"
type textarea "Ten"
type textarea "The offer in"
type textarea "Oferta"
type textarea "The offer inc"
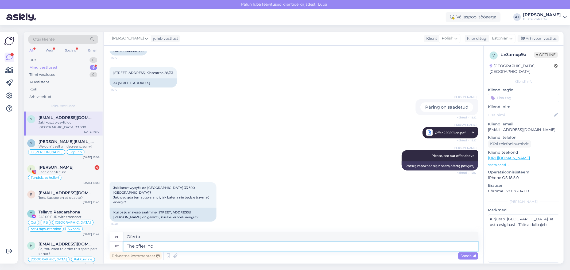
type textarea "Oferta w"
type textarea "The offer include"
type textarea "Oferta obejmuje"
type textarea "The offer include transportation"
type textarea "Oferta obejmuje transport"
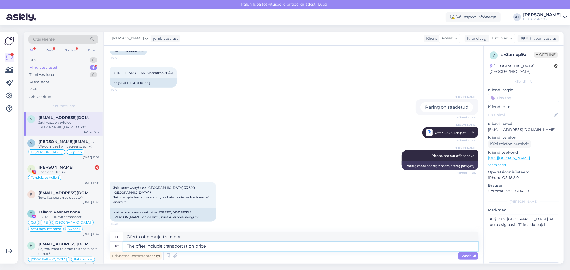
type textarea "The offer include transportation price o"
type textarea "Oferta zawiera cenę transportu"
type textarea "The offer include transportation price also!"
type textarea "Oferta obejmuje również cenę transportu!"
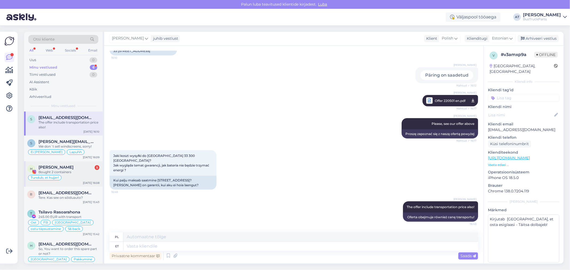
click at [81, 172] on div "Bought 2 containers" at bounding box center [68, 172] width 61 height 5
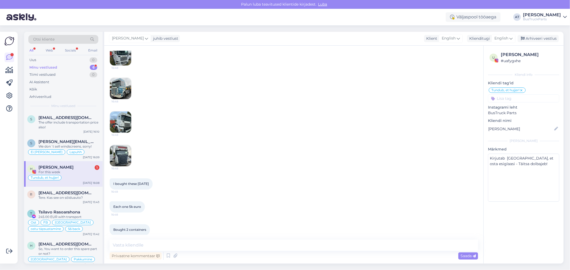
scroll to position [788, 0]
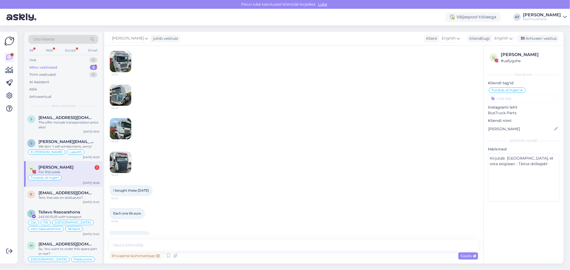
click at [116, 72] on img at bounding box center [120, 61] width 21 height 21
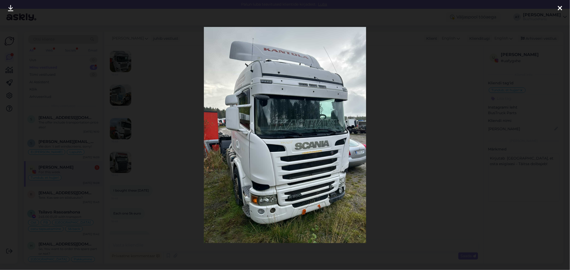
click at [396, 130] on div at bounding box center [285, 135] width 570 height 270
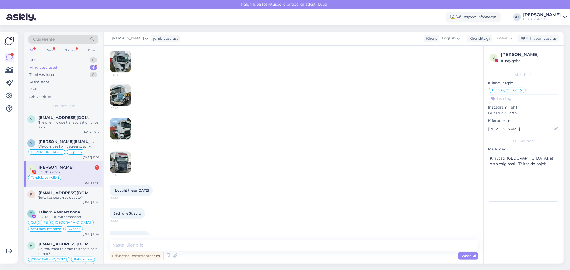
click at [123, 106] on img at bounding box center [120, 95] width 21 height 21
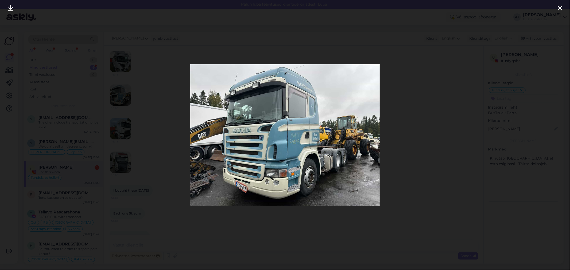
click at [418, 150] on div at bounding box center [285, 135] width 570 height 270
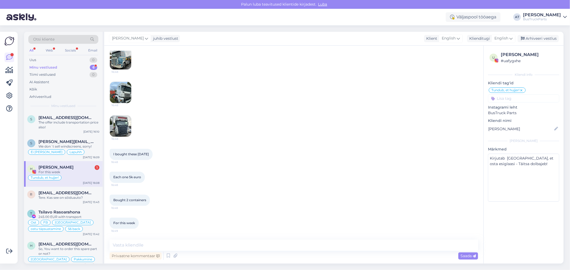
scroll to position [877, 0]
click at [167, 247] on textarea at bounding box center [294, 245] width 368 height 11
click at [160, 242] on textarea at bounding box center [294, 245] width 368 height 11
type textarea "Great deal!"
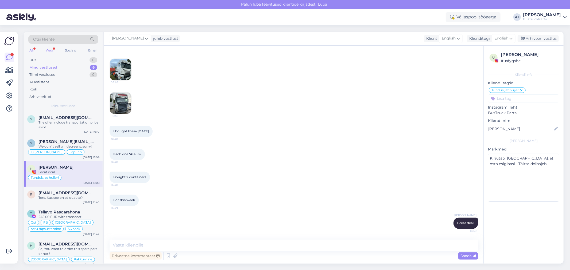
click at [52, 49] on div "Web" at bounding box center [49, 50] width 9 height 7
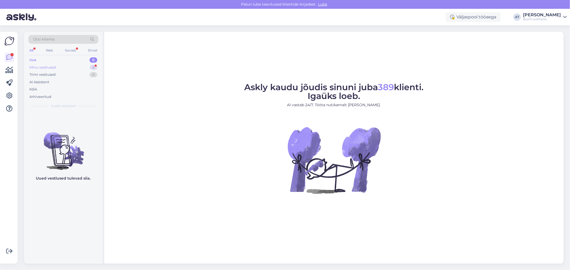
click at [63, 70] on div "Minu vestlused 6" at bounding box center [63, 67] width 70 height 7
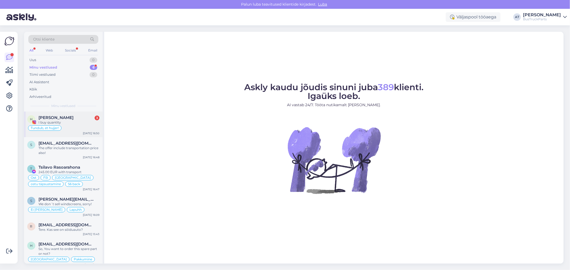
click at [67, 117] on span "[PERSON_NAME]" at bounding box center [55, 117] width 35 height 5
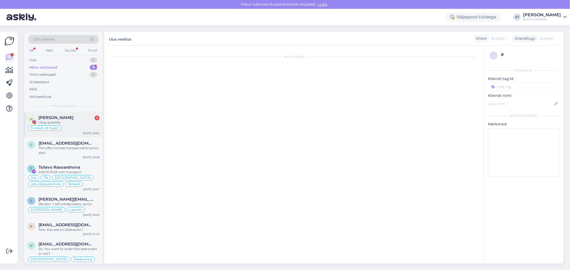
scroll to position [974, 0]
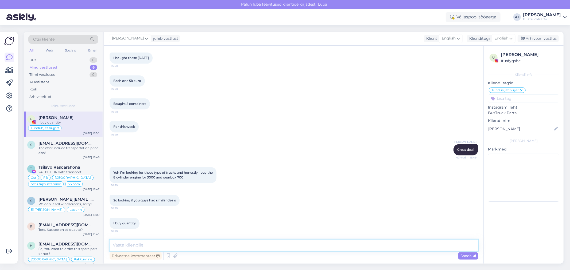
click at [156, 247] on textarea at bounding box center [294, 245] width 368 height 11
type textarea "Цу вщт=е рфму ыгсрю Ыщккн"
type textarea "We don´t have such! Sorry"
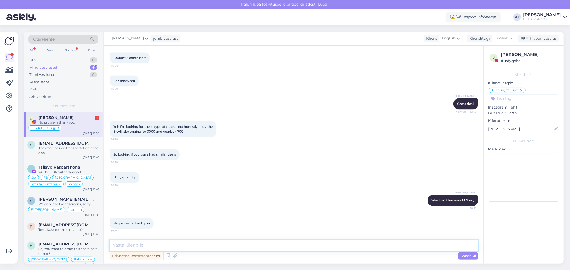
scroll to position [1020, 0]
click at [196, 245] on textarea at bounding box center [294, 245] width 368 height 11
click at [171, 243] on textarea at bounding box center [294, 245] width 368 height 11
click at [231, 250] on textarea at bounding box center [294, 245] width 368 height 11
click at [233, 202] on div "Alina Tihhon We don´t have such! Sorry 16:58" at bounding box center [294, 200] width 368 height 23
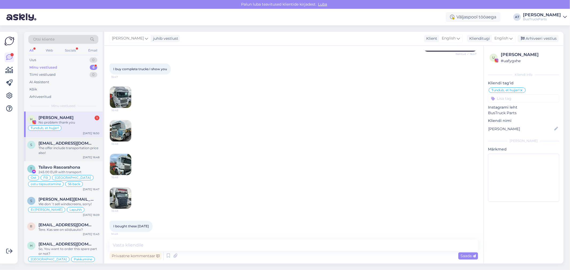
click at [72, 148] on div "The offer include transportation price also!" at bounding box center [68, 151] width 61 height 10
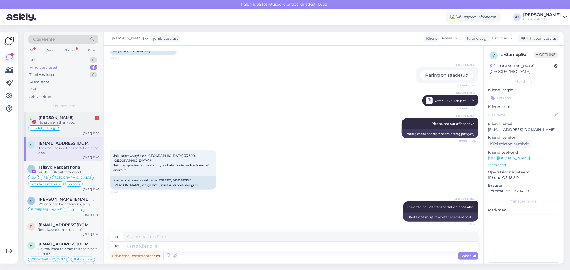
click at [73, 117] on span "[PERSON_NAME]" at bounding box center [55, 117] width 35 height 5
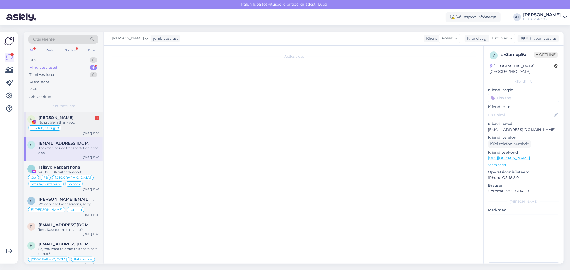
scroll to position [1020, 0]
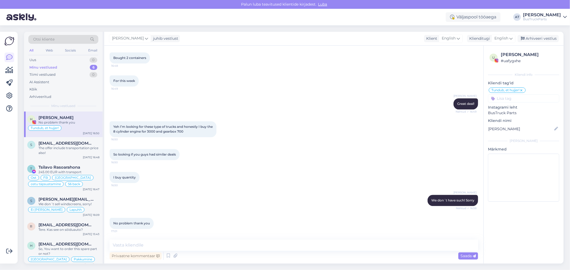
click at [524, 97] on input at bounding box center [523, 99] width 71 height 8
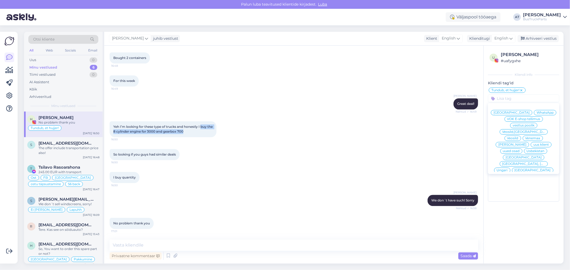
drag, startPoint x: 201, startPoint y: 126, endPoint x: 204, endPoint y: 131, distance: 6.3
click at [204, 131] on div "Yeh I’m looking for these type of trucks and honestly I buy the 8 cylinder engi…" at bounding box center [163, 129] width 107 height 16
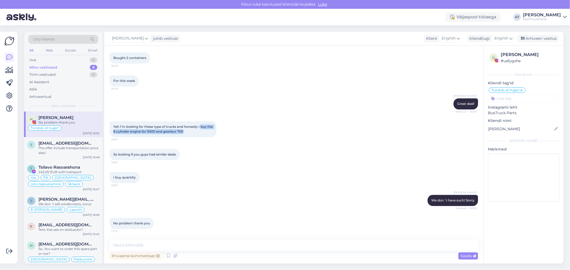
copy span "buy the 8 cylinder engine for 3000 and gearbox 700"
click at [301, 176] on div "I buy quantity 16:50" at bounding box center [294, 177] width 368 height 23
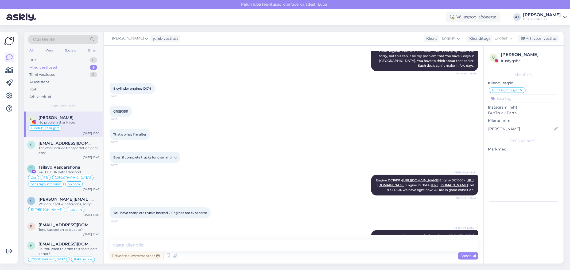
scroll to position [456, 0]
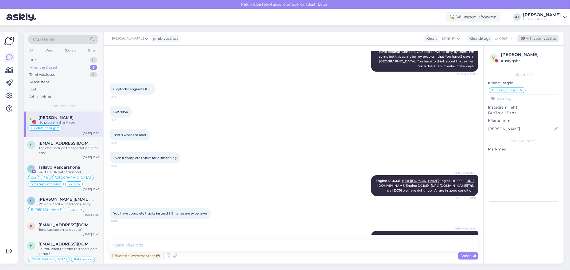
click at [548, 41] on div "Arhiveeri vestlus" at bounding box center [538, 38] width 41 height 7
